Goal: Information Seeking & Learning: Learn about a topic

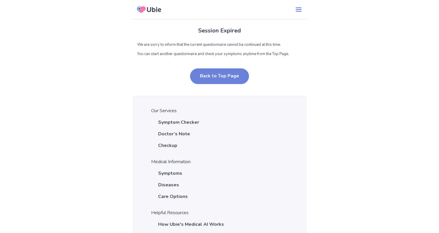
click at [223, 78] on button "Back to Top Page" at bounding box center [219, 77] width 59 height 16
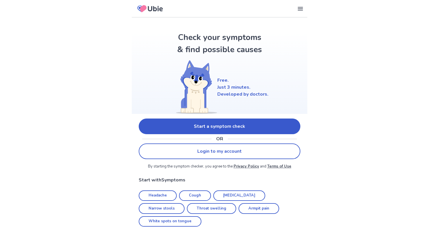
click at [234, 124] on link "Start a symptom check" at bounding box center [220, 127] width 162 height 16
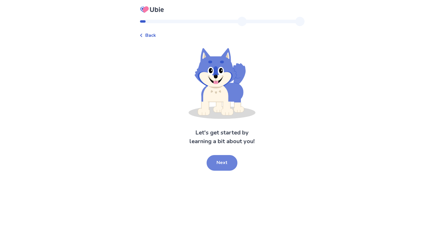
click at [234, 161] on button "Next" at bounding box center [221, 163] width 31 height 16
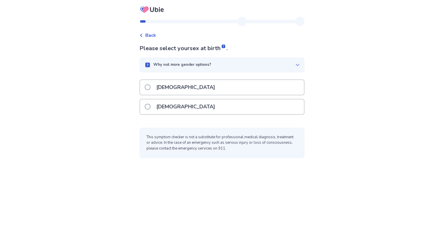
click at [177, 106] on p "[DEMOGRAPHIC_DATA]" at bounding box center [186, 107] width 66 height 15
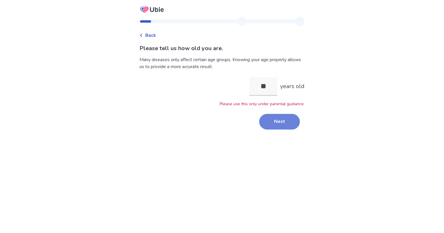
type input "**"
click at [279, 120] on button "Next" at bounding box center [279, 122] width 41 height 16
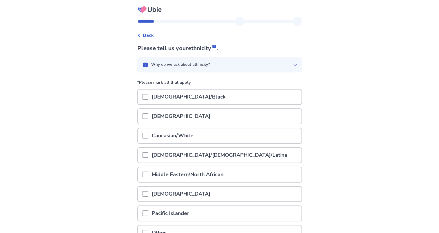
click at [225, 139] on div "Caucasian/White" at bounding box center [220, 136] width 164 height 15
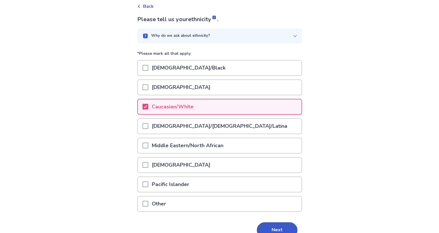
scroll to position [57, 0]
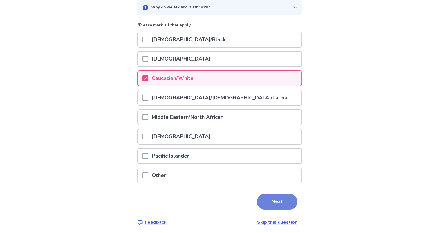
click at [287, 204] on button "Next" at bounding box center [277, 202] width 41 height 16
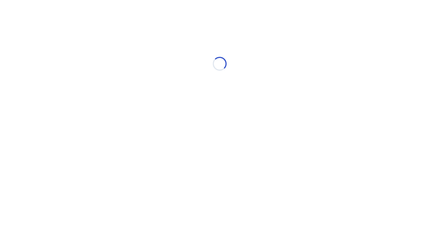
scroll to position [0, 0]
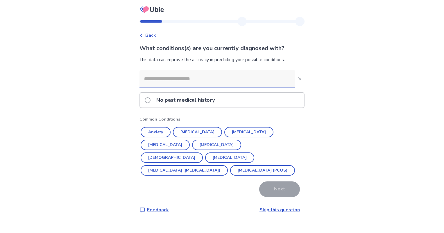
click at [263, 102] on div "No past medical history" at bounding box center [222, 100] width 164 height 15
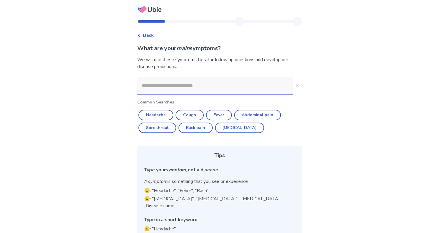
scroll to position [20, 0]
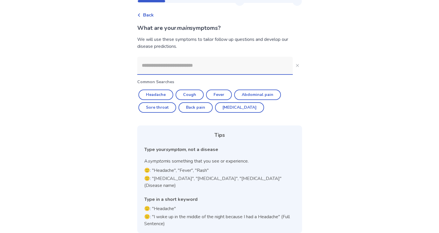
click at [241, 62] on input at bounding box center [215, 65] width 156 height 17
click at [296, 67] on icon "Close" at bounding box center [297, 65] width 3 height 3
click at [296, 66] on icon "Close" at bounding box center [297, 65] width 3 height 3
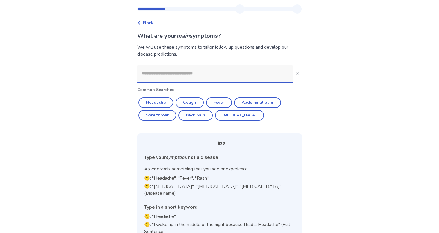
scroll to position [12, 0]
click at [167, 102] on button "Headache" at bounding box center [155, 103] width 35 height 10
type input "********"
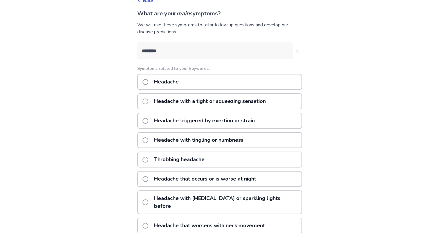
scroll to position [40, 0]
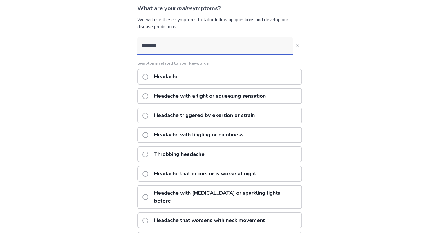
click at [264, 101] on p "Headache with a tight or squeezing sensation" at bounding box center [210, 96] width 119 height 15
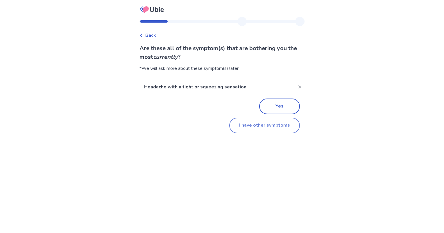
click at [281, 129] on button "I have other symptoms" at bounding box center [264, 126] width 71 height 16
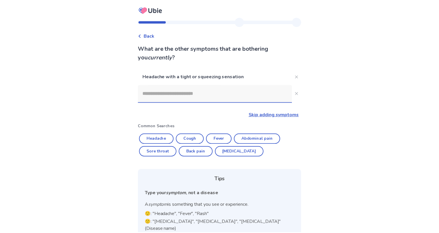
scroll to position [40, 0]
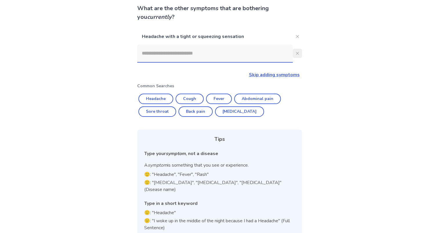
click at [293, 55] on button "Close" at bounding box center [297, 53] width 9 height 9
click at [285, 76] on link "Skip adding symptoms" at bounding box center [274, 75] width 51 height 6
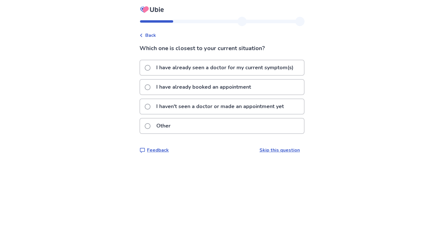
click at [255, 104] on p "I haven't seen a doctor or made an appointment yet" at bounding box center [220, 106] width 134 height 15
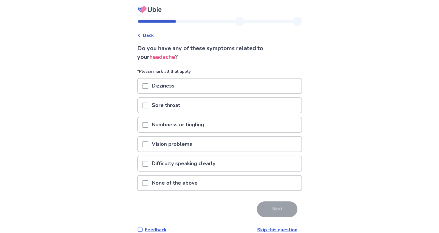
click at [224, 145] on div "Vision problems" at bounding box center [220, 144] width 164 height 15
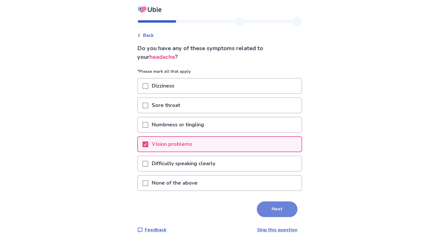
click at [263, 206] on button "Next" at bounding box center [277, 210] width 41 height 16
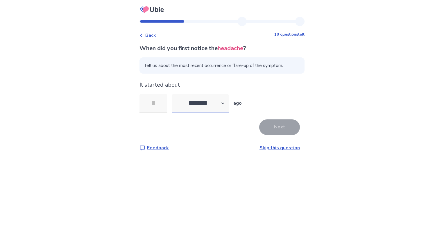
click at [204, 103] on select "******* ****** ******* ******** *******" at bounding box center [200, 103] width 57 height 19
select select "*"
click at [175, 94] on select "******* ****** ******* ******** *******" at bounding box center [200, 103] width 57 height 19
click at [158, 104] on input "tel" at bounding box center [153, 103] width 28 height 19
type input "*"
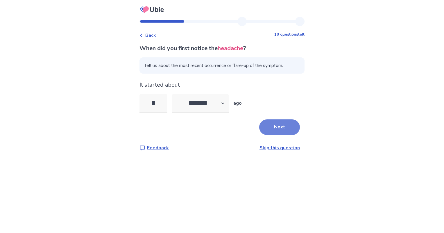
click at [270, 124] on button "Next" at bounding box center [279, 128] width 41 height 16
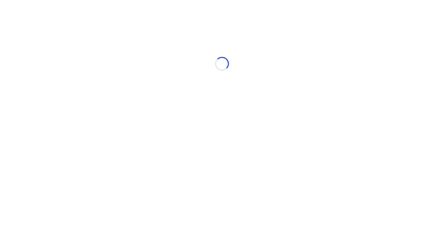
select select "*"
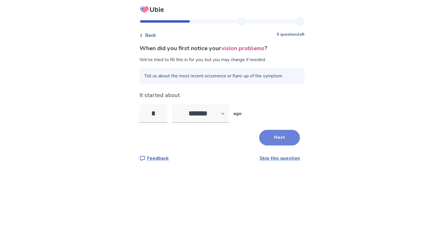
click at [283, 138] on button "Next" at bounding box center [279, 138] width 41 height 16
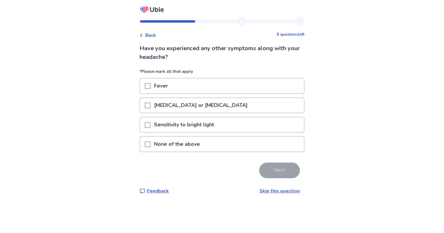
click at [217, 130] on p "Sensitivity to bright light" at bounding box center [183, 125] width 67 height 15
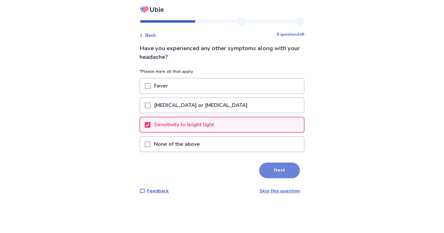
click at [274, 171] on button "Next" at bounding box center [279, 171] width 41 height 16
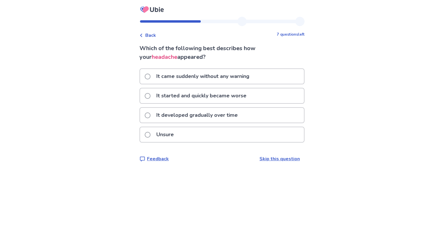
click at [250, 95] on p "It started and quickly became worse" at bounding box center [201, 96] width 97 height 15
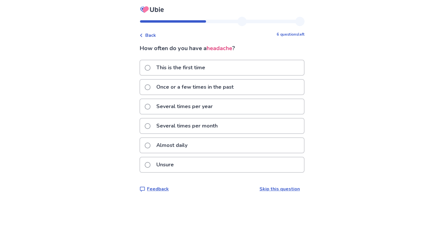
click at [221, 125] on p "Several times per month" at bounding box center [187, 126] width 68 height 15
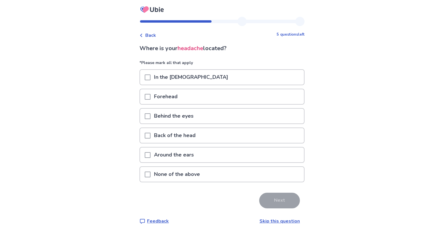
click at [232, 121] on div "Behind the eyes" at bounding box center [222, 116] width 164 height 15
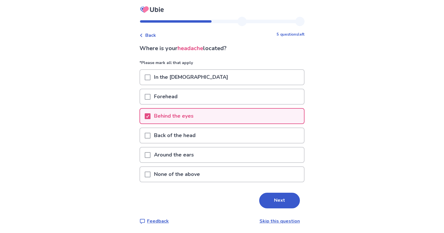
click at [264, 102] on div "Forehead" at bounding box center [222, 96] width 164 height 15
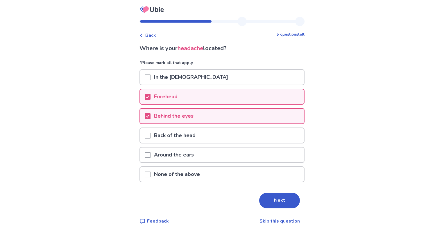
click at [267, 84] on div "In the [DEMOGRAPHIC_DATA]" at bounding box center [222, 77] width 164 height 15
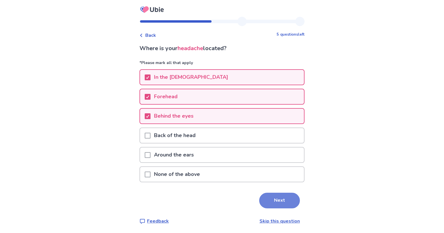
click at [276, 198] on button "Next" at bounding box center [279, 201] width 41 height 16
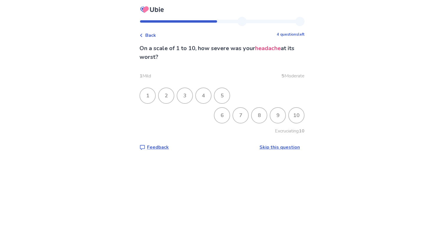
click at [252, 114] on div "8" at bounding box center [258, 115] width 15 height 15
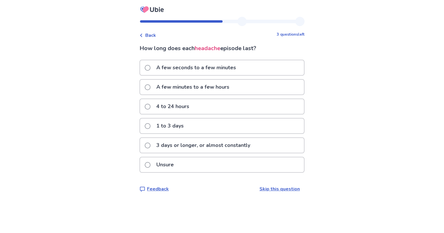
click at [221, 108] on div "4 to 24 hours" at bounding box center [222, 106] width 164 height 15
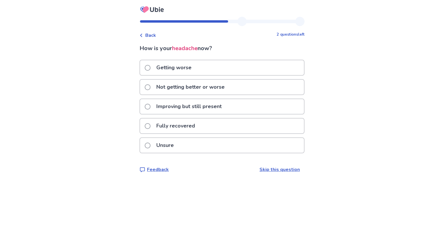
click at [250, 130] on div "Fully recovered" at bounding box center [222, 126] width 164 height 15
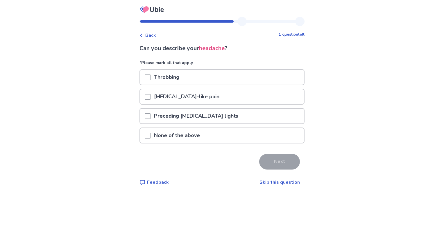
click at [219, 119] on p "Preceding [MEDICAL_DATA] lights" at bounding box center [195, 116] width 91 height 15
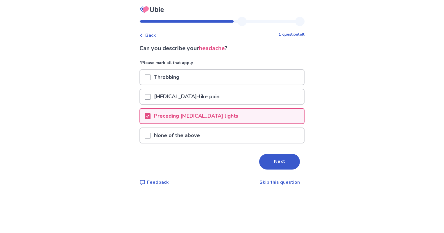
click at [219, 76] on div "Throbbing" at bounding box center [222, 77] width 164 height 15
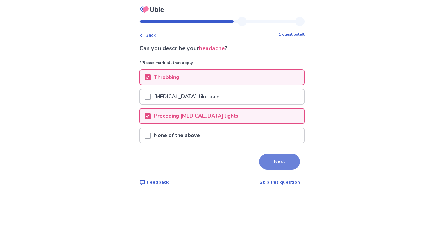
click at [271, 160] on button "Next" at bounding box center [279, 162] width 41 height 16
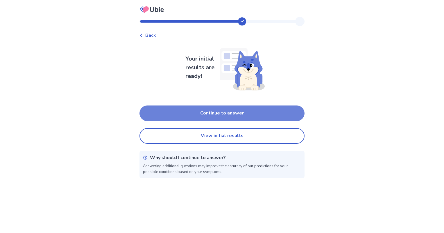
click at [243, 115] on button "Continue to answer" at bounding box center [221, 114] width 165 height 16
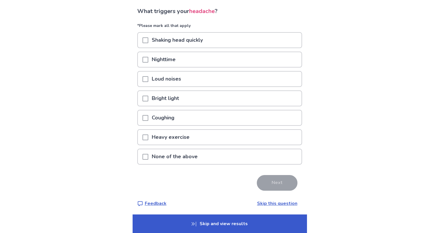
scroll to position [37, 0]
click at [199, 135] on div "Heavy exercise" at bounding box center [220, 137] width 164 height 15
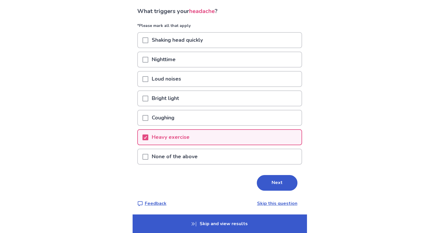
click at [185, 158] on p "None of the above" at bounding box center [174, 156] width 53 height 15
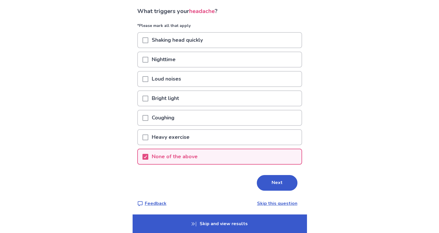
click at [219, 137] on div "Heavy exercise" at bounding box center [220, 137] width 164 height 15
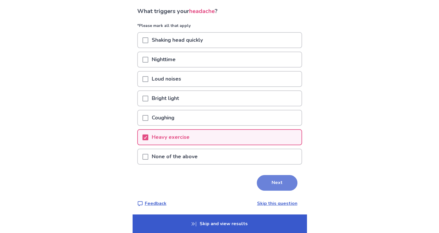
click at [270, 179] on button "Next" at bounding box center [277, 183] width 41 height 16
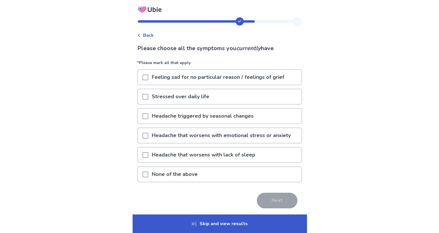
click at [215, 117] on p "Headache triggered by seasonal changes" at bounding box center [202, 116] width 109 height 15
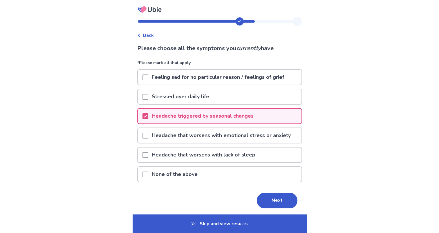
click at [210, 134] on p "Headache that worsens with emotional stress or anxiety" at bounding box center [221, 135] width 146 height 15
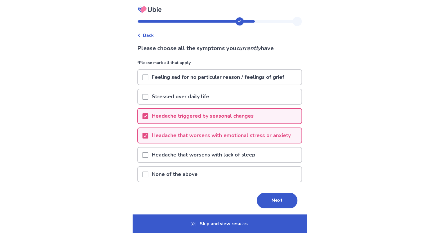
click at [208, 152] on p "Headache that worsens with lack of sleep" at bounding box center [203, 155] width 111 height 15
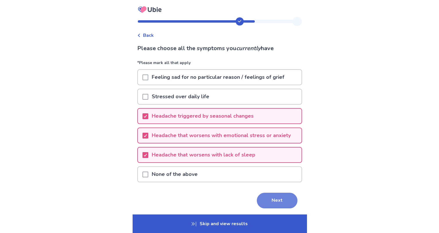
click at [267, 197] on button "Next" at bounding box center [277, 201] width 41 height 16
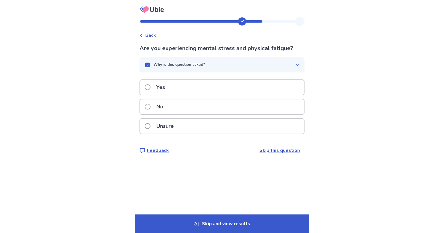
click at [207, 126] on div "Unsure" at bounding box center [222, 126] width 164 height 15
click at [213, 88] on div "Yes" at bounding box center [222, 87] width 164 height 15
click at [199, 95] on div "Yes" at bounding box center [222, 87] width 164 height 15
click at [217, 111] on div "No" at bounding box center [222, 107] width 164 height 15
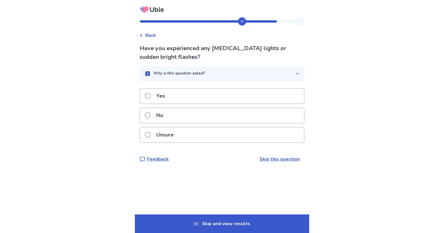
click at [205, 136] on div "Unsure" at bounding box center [222, 135] width 164 height 15
click at [185, 118] on div "No" at bounding box center [222, 115] width 164 height 15
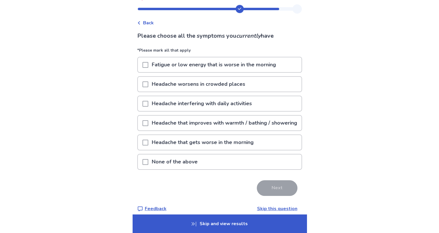
scroll to position [13, 0]
click at [204, 81] on p "Headache worsens in crowded places" at bounding box center [198, 84] width 100 height 15
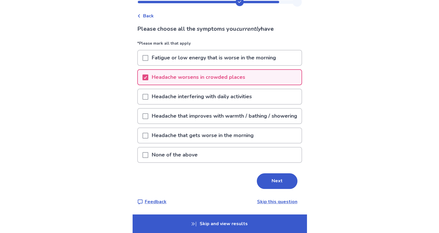
scroll to position [26, 0]
click at [273, 175] on button "Next" at bounding box center [277, 182] width 41 height 16
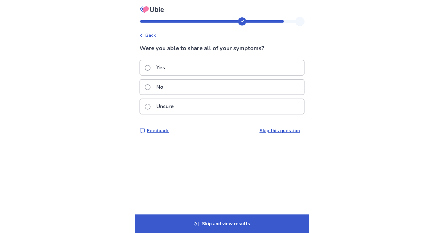
click at [213, 66] on div "Yes" at bounding box center [222, 67] width 164 height 15
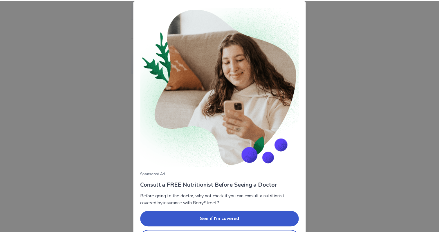
scroll to position [20, 0]
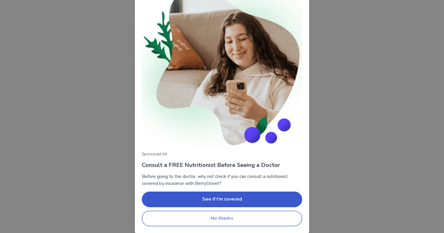
click at [272, 225] on button "No thanks" at bounding box center [222, 219] width 160 height 16
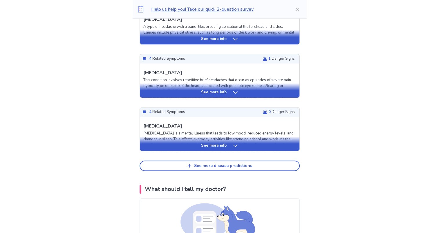
scroll to position [246, 0]
